Goal: Task Accomplishment & Management: Manage account settings

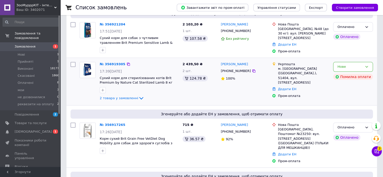
scroll to position [50, 0]
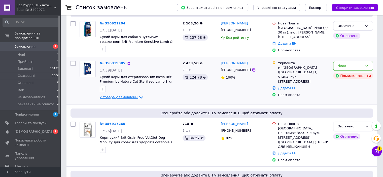
click at [118, 96] on span "2 товара у замовленні" at bounding box center [119, 97] width 38 height 4
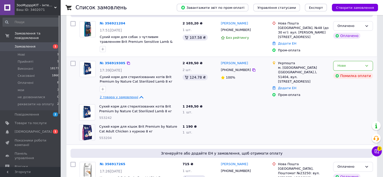
click at [118, 96] on span "2 товара у замовленні" at bounding box center [119, 97] width 38 height 4
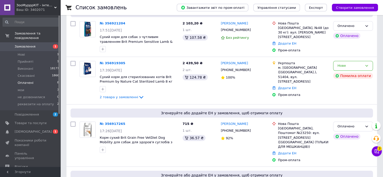
click at [37, 79] on li "Оплачені 8" at bounding box center [31, 82] width 62 height 7
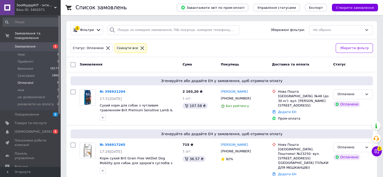
click at [376, 150] on icon at bounding box center [376, 151] width 5 height 5
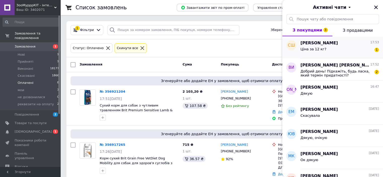
click at [361, 53] on div "Ціна за 12 кг? 1" at bounding box center [339, 50] width 78 height 8
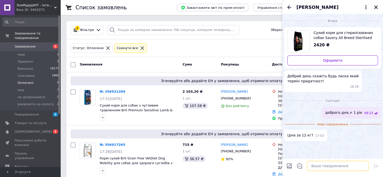
click at [319, 165] on textarea at bounding box center [338, 166] width 62 height 10
type textarea "Доброго дня,так"
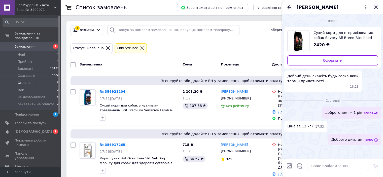
click at [288, 6] on icon "Назад" at bounding box center [289, 7] width 4 height 4
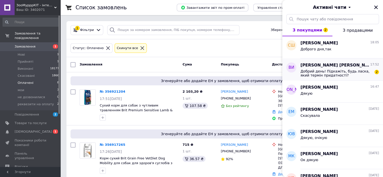
click at [310, 71] on span "Добрий день! Підкажіть, будь ласка, який термін придатності?" at bounding box center [335, 73] width 71 height 8
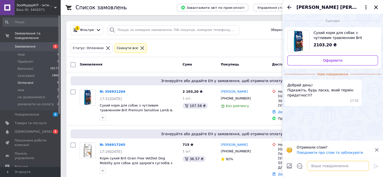
click at [326, 168] on textarea at bounding box center [338, 166] width 62 height 10
click at [324, 166] on textarea "доброго дня,+ рік" at bounding box center [333, 166] width 72 height 10
click at [325, 167] on textarea "доброго дня,+ рік" at bounding box center [333, 166] width 72 height 10
type textarea "доброго дня,+ 1 рік"
click at [374, 165] on icon at bounding box center [376, 166] width 6 height 6
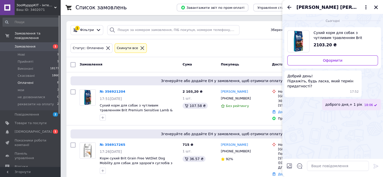
click at [292, 6] on div "[PERSON_NAME] [PERSON_NAME]" at bounding box center [332, 7] width 101 height 14
click at [288, 7] on icon "Назад" at bounding box center [289, 7] width 4 height 4
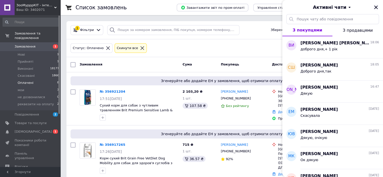
click at [373, 5] on icon "Закрити" at bounding box center [375, 7] width 5 height 5
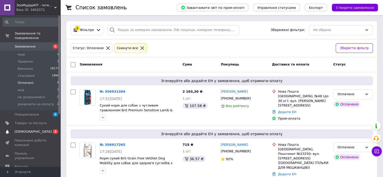
click at [35, 129] on span "[DEMOGRAPHIC_DATA]" at bounding box center [31, 131] width 32 height 5
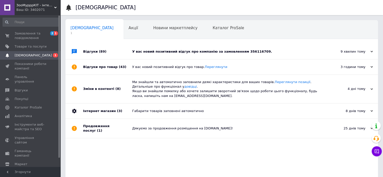
click at [133, 46] on div "У вас новий позитивний відгук про компанію за замовленням 356116709." at bounding box center [227, 51] width 190 height 15
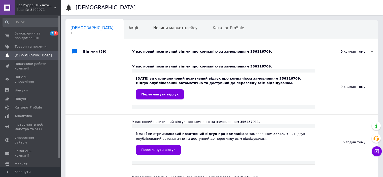
click at [184, 56] on div "У вас новий позитивний відгук про компанію за замовленням 356116709." at bounding box center [227, 51] width 190 height 15
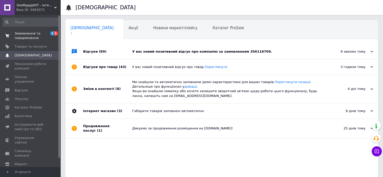
click at [28, 33] on span "Замовлення та повідомлення" at bounding box center [31, 35] width 32 height 9
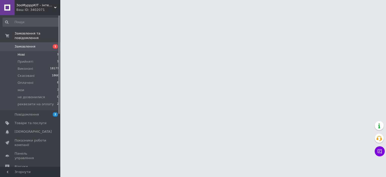
click at [36, 51] on li "Нові 1" at bounding box center [31, 54] width 62 height 7
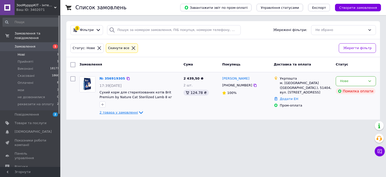
click at [115, 112] on span "2 товара у замовленні" at bounding box center [119, 112] width 38 height 4
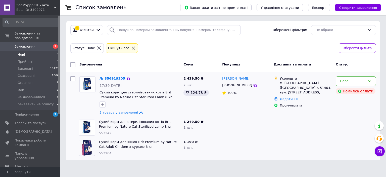
click at [120, 110] on link "2 товара у замовленні" at bounding box center [122, 112] width 45 height 4
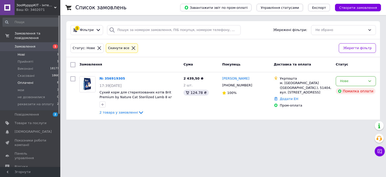
click at [27, 81] on span "Оплачені" at bounding box center [26, 83] width 16 height 5
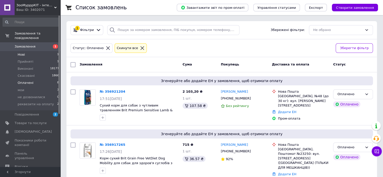
click at [24, 52] on li "Нові 1" at bounding box center [31, 54] width 62 height 7
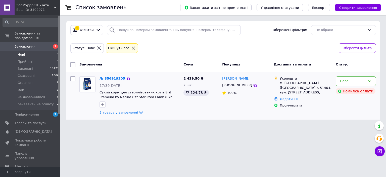
click at [117, 112] on span "2 товара у замовленні" at bounding box center [119, 112] width 38 height 4
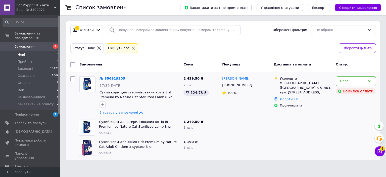
click at [23, 52] on span "Нові" at bounding box center [21, 54] width 7 height 5
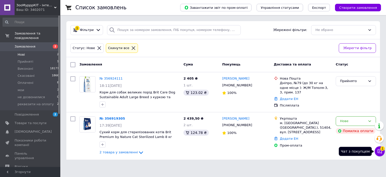
click at [382, 152] on icon at bounding box center [380, 151] width 5 height 5
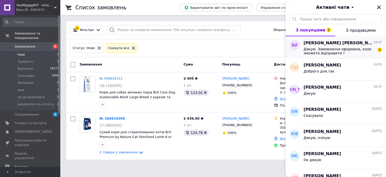
click at [340, 53] on span "Дякую. Замовлення оформила, коли зможете відправити ?" at bounding box center [339, 51] width 71 height 8
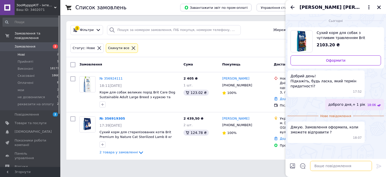
click at [322, 165] on textarea at bounding box center [341, 166] width 62 height 10
type textarea "Відправлення завтра"
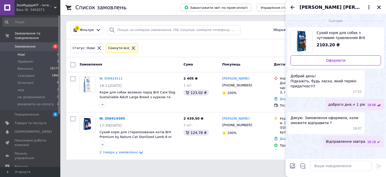
click at [39, 52] on li "Нові 2" at bounding box center [31, 54] width 62 height 7
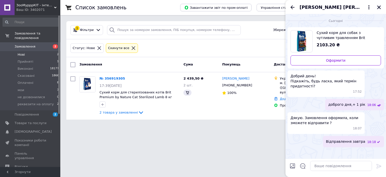
click at [381, 7] on icon "Закрити" at bounding box center [379, 7] width 5 height 5
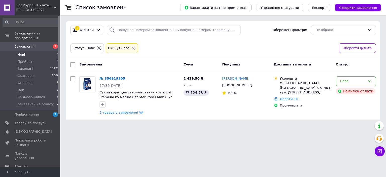
click at [24, 52] on li "Нові 2" at bounding box center [31, 54] width 62 height 7
click at [34, 121] on span "Товари та послуги" at bounding box center [31, 123] width 32 height 5
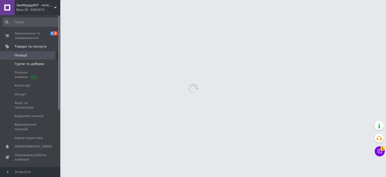
click at [33, 64] on span "Групи та добірки" at bounding box center [30, 64] width 30 height 5
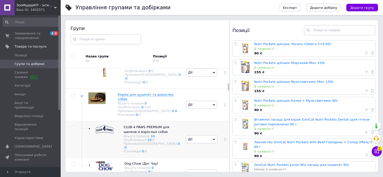
scroll to position [201, 0]
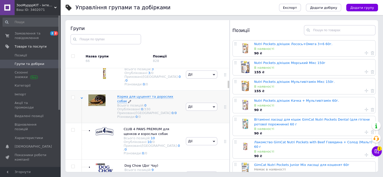
click at [130, 95] on span "Корма для цуценят та дорослих собак" at bounding box center [145, 99] width 56 height 8
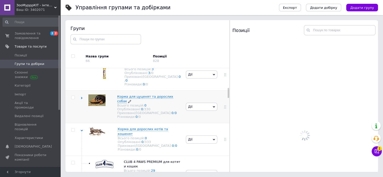
click at [131, 95] on span "Корма для цуценят та дорослих собак" at bounding box center [145, 99] width 56 height 8
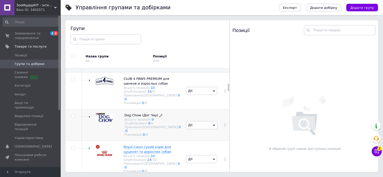
scroll to position [302, 0]
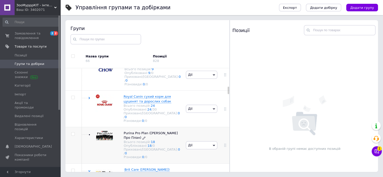
click at [140, 131] on span "Purina Pro Plan ([PERSON_NAME] Про План)" at bounding box center [151, 135] width 54 height 8
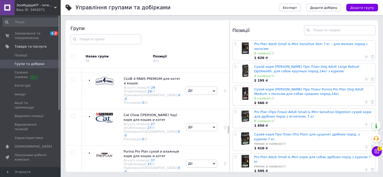
scroll to position [956, 0]
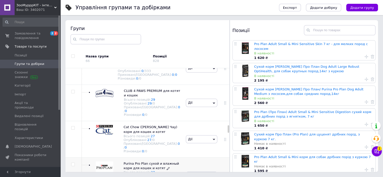
click at [139, 162] on span "Purina Pro Plan сухой и влажный корм для кошек и котят" at bounding box center [151, 166] width 55 height 8
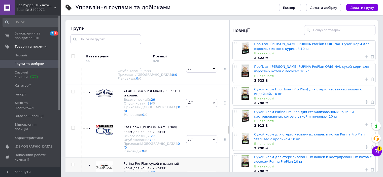
scroll to position [981, 0]
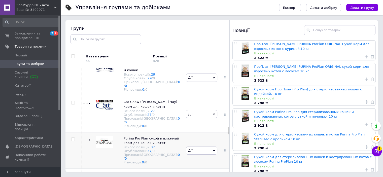
click at [206, 146] on span "Дії" at bounding box center [201, 150] width 31 height 8
